Goal: Task Accomplishment & Management: Complete application form

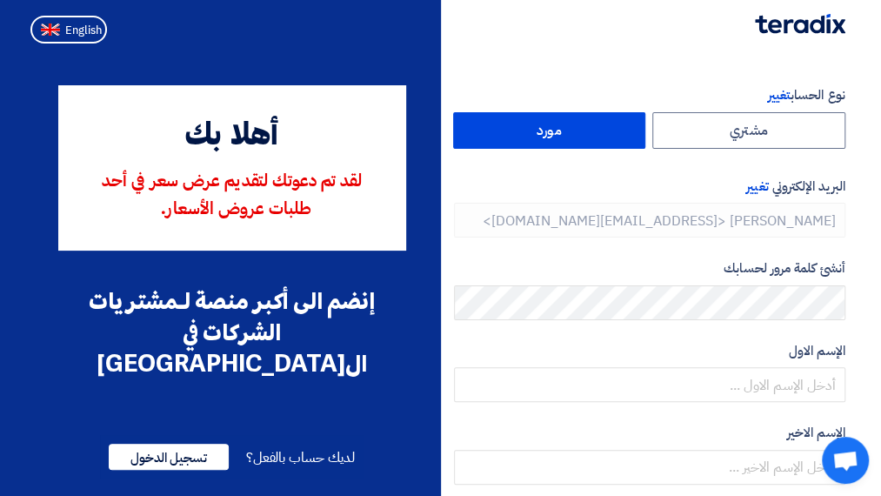
click at [524, 197] on div "البريد الإلكتروني تغيير [PERSON_NAME] <[EMAIL_ADDRESS][DOMAIN_NAME]>" at bounding box center [650, 208] width 392 height 62
click at [548, 136] on label "مورد" at bounding box center [549, 130] width 193 height 37
click at [548, 136] on input "مورد" at bounding box center [549, 130] width 191 height 35
click at [548, 136] on label "مورد" at bounding box center [549, 130] width 193 height 37
click at [548, 136] on input "مورد" at bounding box center [549, 130] width 191 height 35
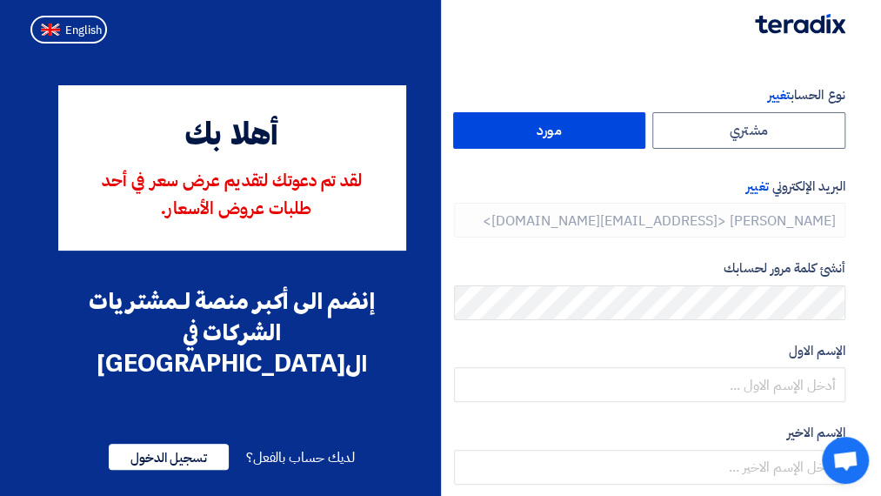
click at [548, 136] on label "مورد" at bounding box center [549, 130] width 193 height 37
click at [548, 136] on input "مورد" at bounding box center [549, 130] width 191 height 35
drag, startPoint x: 853, startPoint y: 12, endPoint x: 733, endPoint y: 26, distance: 120.9
click at [733, 26] on div at bounding box center [440, 25] width 835 height 50
click at [733, 25] on div at bounding box center [789, 25] width 137 height 17
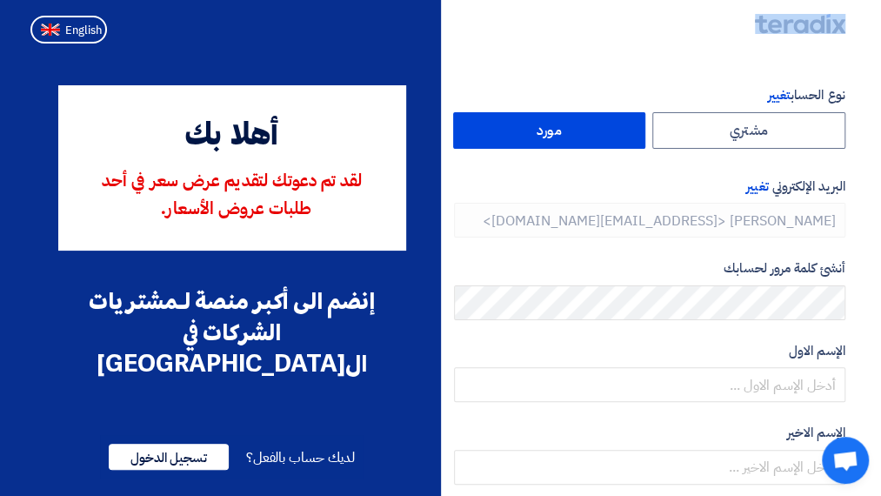
click at [733, 23] on div at bounding box center [789, 25] width 137 height 17
drag, startPoint x: 733, startPoint y: 23, endPoint x: 695, endPoint y: 27, distance: 37.6
click at [695, 27] on div at bounding box center [440, 25] width 835 height 50
